Goal: Task Accomplishment & Management: Complete application form

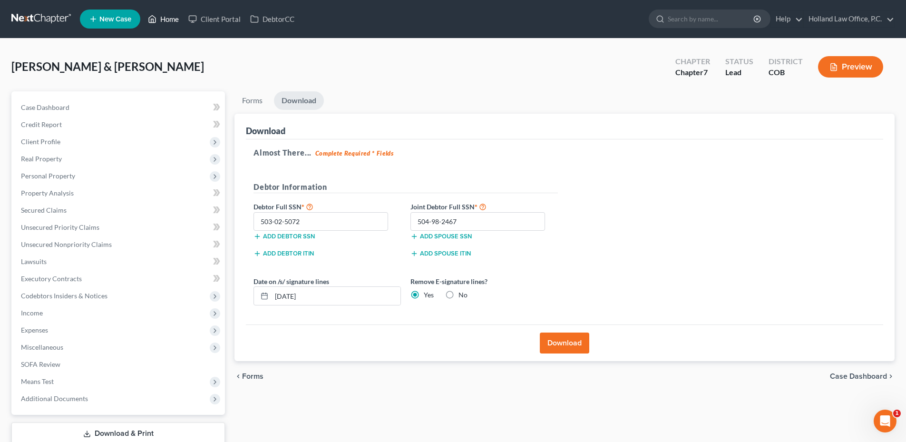
click at [171, 16] on link "Home" at bounding box center [163, 18] width 40 height 17
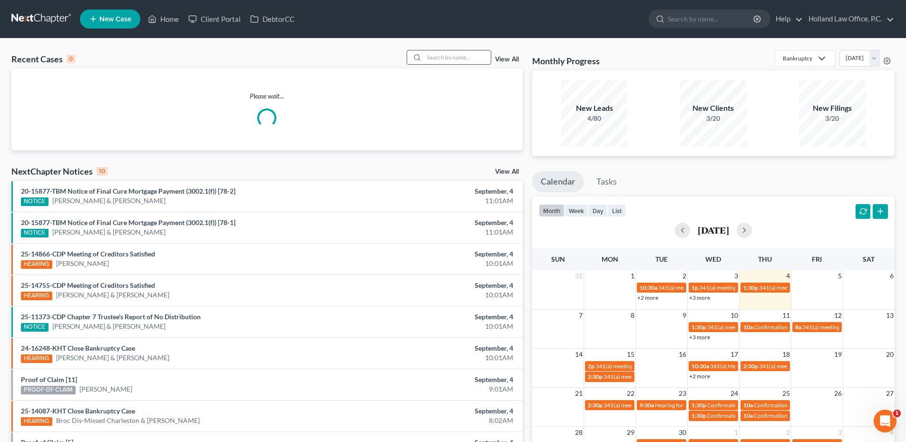
click at [449, 57] on input "search" at bounding box center [457, 57] width 67 height 14
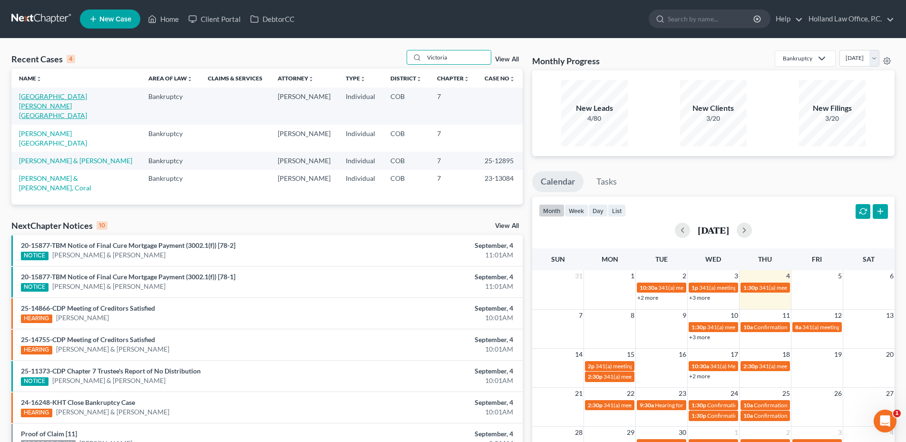
type input "Victoria"
click at [65, 99] on link "[GEOGRAPHIC_DATA][PERSON_NAME][GEOGRAPHIC_DATA]" at bounding box center [53, 105] width 68 height 27
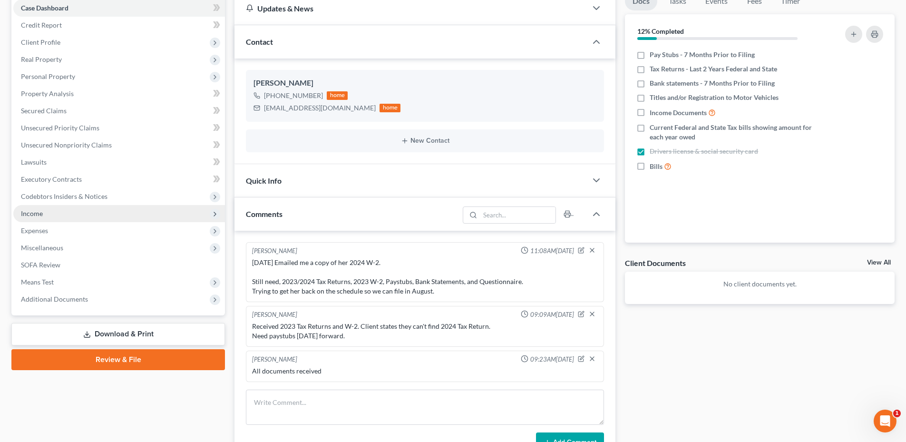
scroll to position [95, 0]
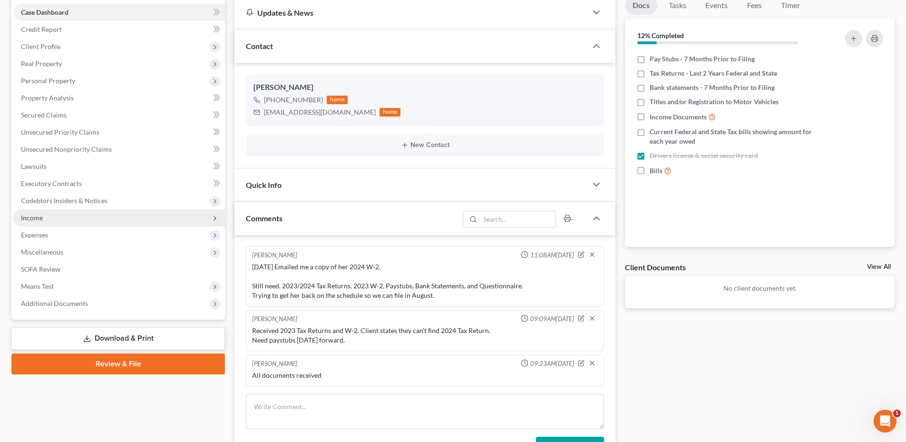
click at [48, 221] on span "Income" at bounding box center [119, 217] width 212 height 17
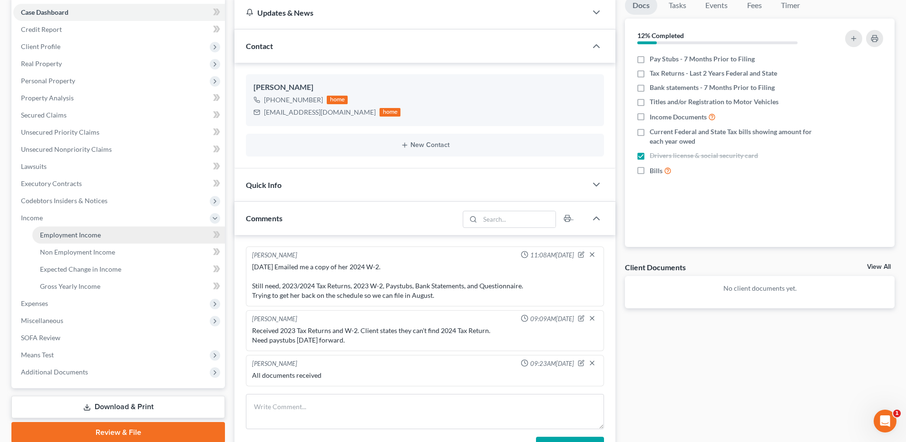
click at [90, 233] on span "Employment Income" at bounding box center [70, 235] width 61 height 8
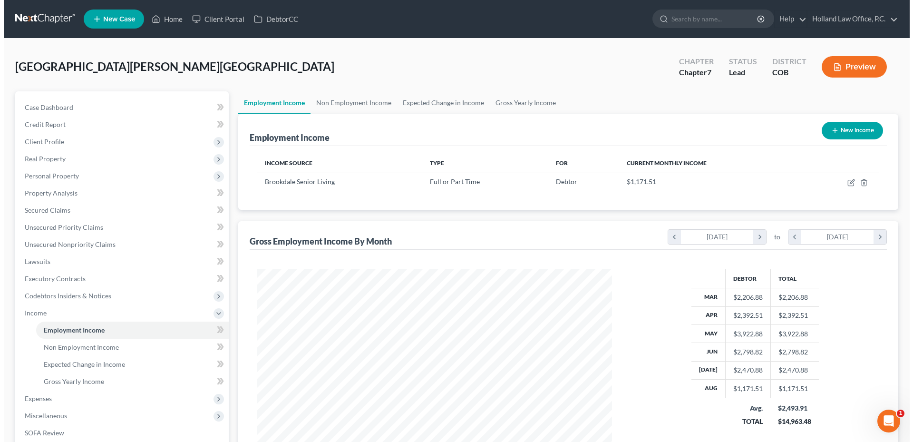
scroll to position [177, 374]
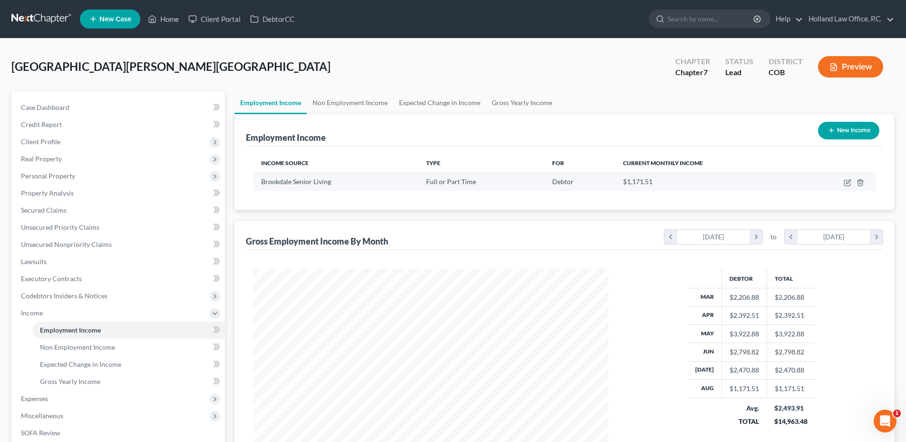
click at [843, 182] on td at bounding box center [837, 182] width 77 height 18
click at [843, 182] on icon "button" at bounding box center [847, 183] width 8 height 8
select select "0"
select select "5"
select select "0"
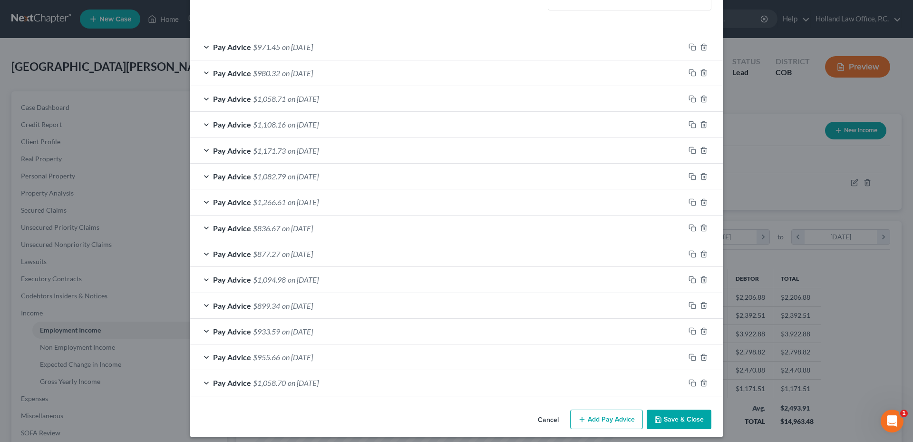
scroll to position [265, 0]
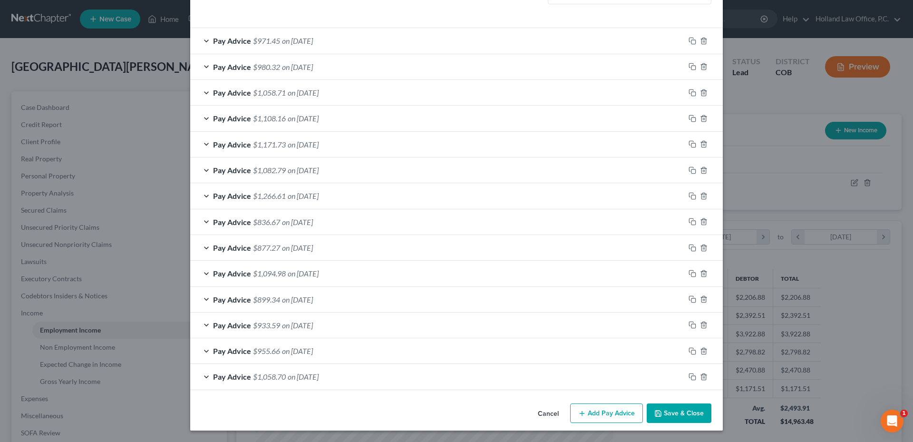
click at [609, 417] on button "Add Pay Advice" at bounding box center [606, 413] width 73 height 20
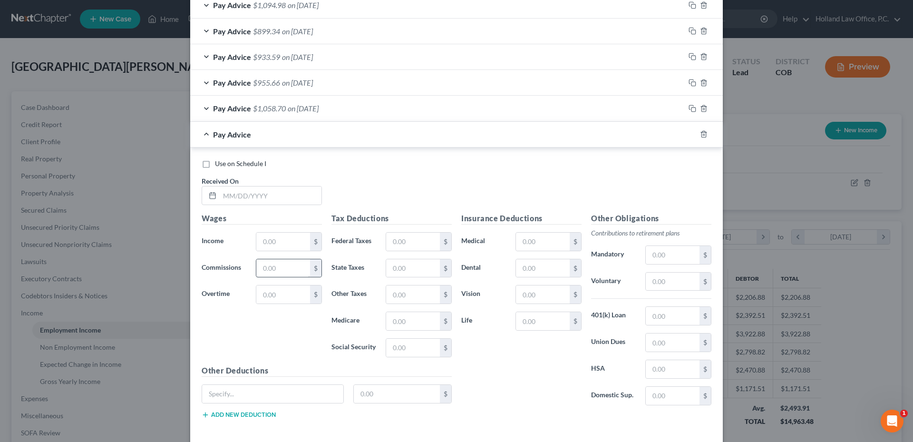
scroll to position [577, 0]
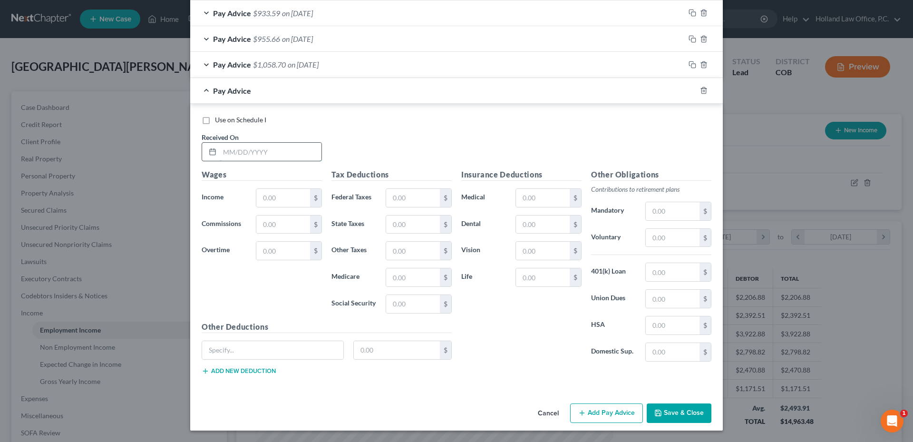
click at [257, 158] on input "text" at bounding box center [271, 152] width 102 height 18
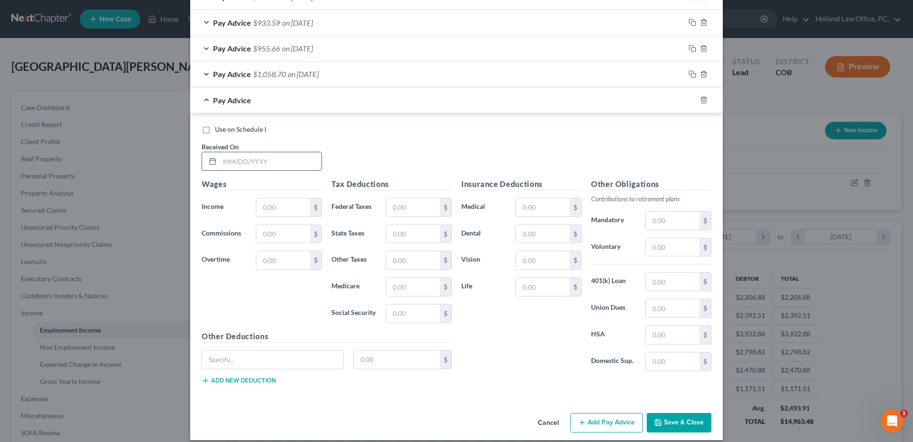
scroll to position [586, 0]
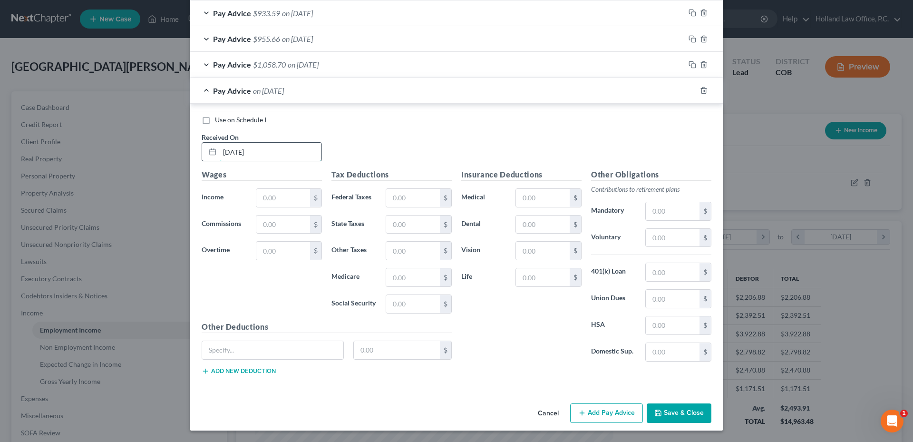
type input "[DATE]"
type input "1,138.50"
type input "192.44"
click at [605, 419] on button "Add Pay Advice" at bounding box center [606, 413] width 73 height 20
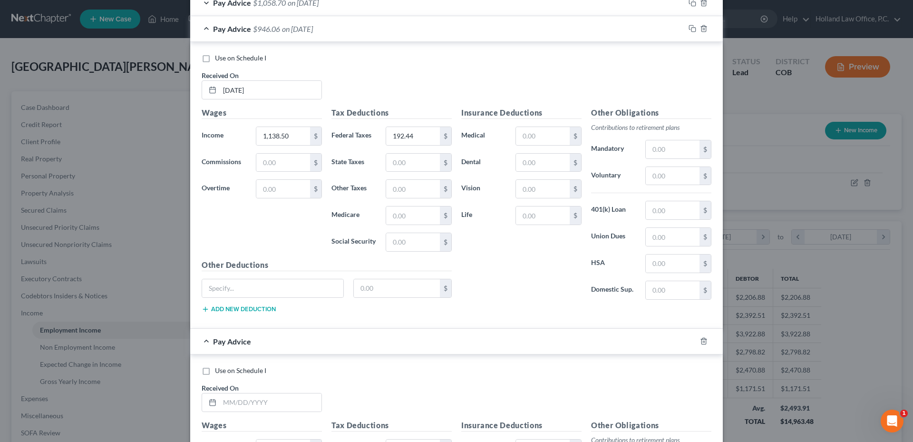
scroll to position [776, 0]
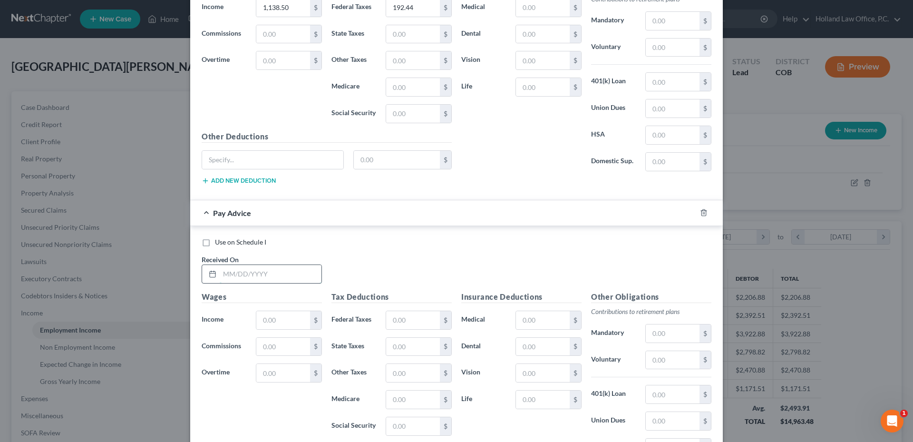
click at [248, 269] on input "text" at bounding box center [271, 274] width 102 height 18
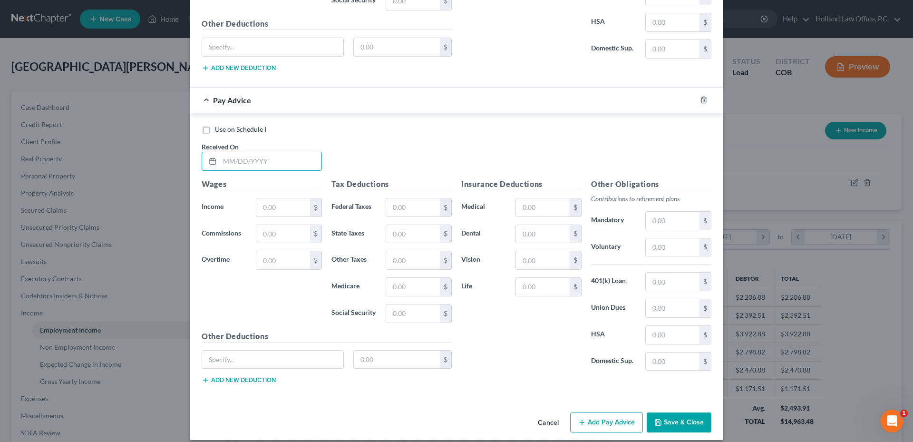
scroll to position [898, 0]
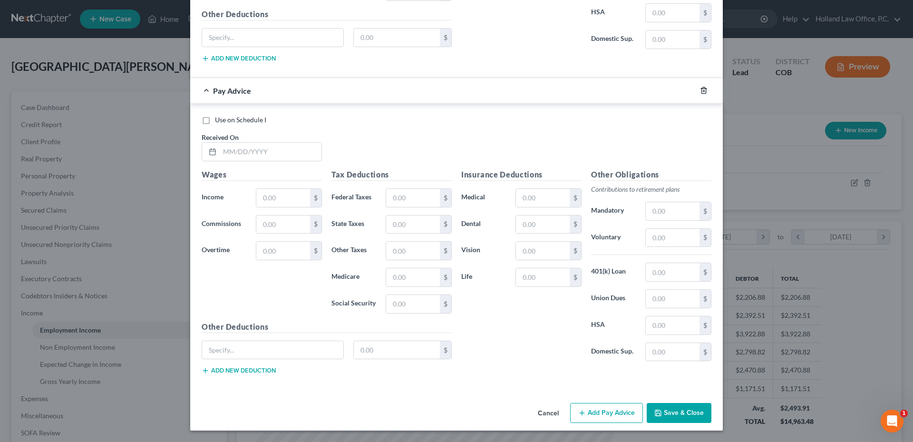
click at [700, 90] on icon "button" at bounding box center [704, 91] width 8 height 8
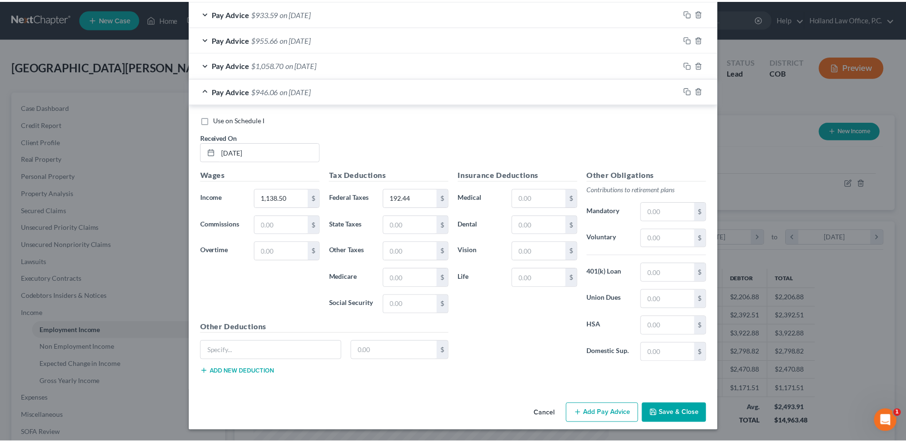
scroll to position [586, 0]
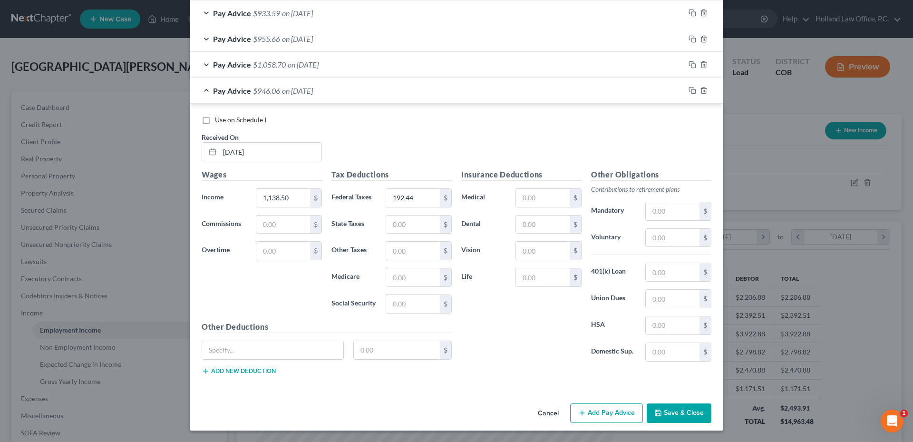
click at [679, 419] on button "Save & Close" at bounding box center [679, 413] width 65 height 20
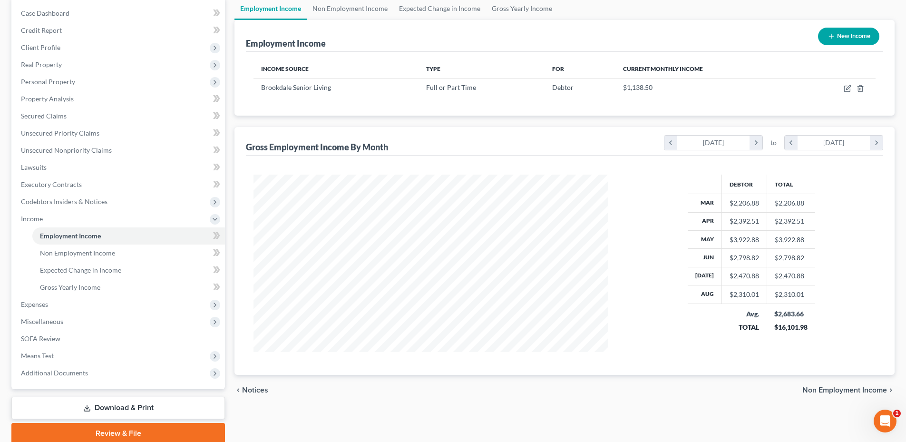
scroll to position [95, 0]
